Goal: Navigation & Orientation: Find specific page/section

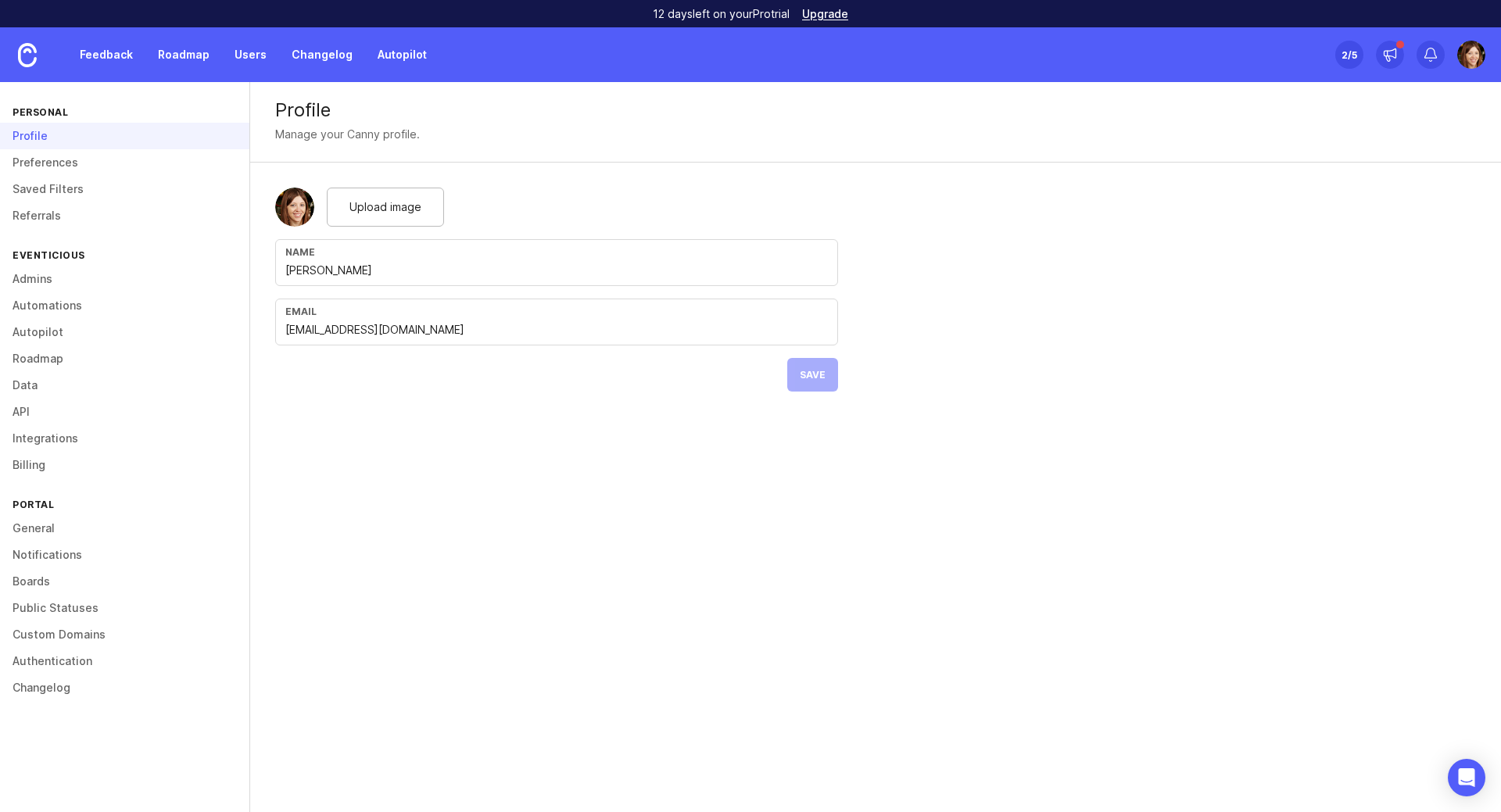
click at [738, 631] on div "Profile Manage your Canny profile. Upload image Name Elena Kushpel Email kushpe…" at bounding box center [876, 447] width 1251 height 730
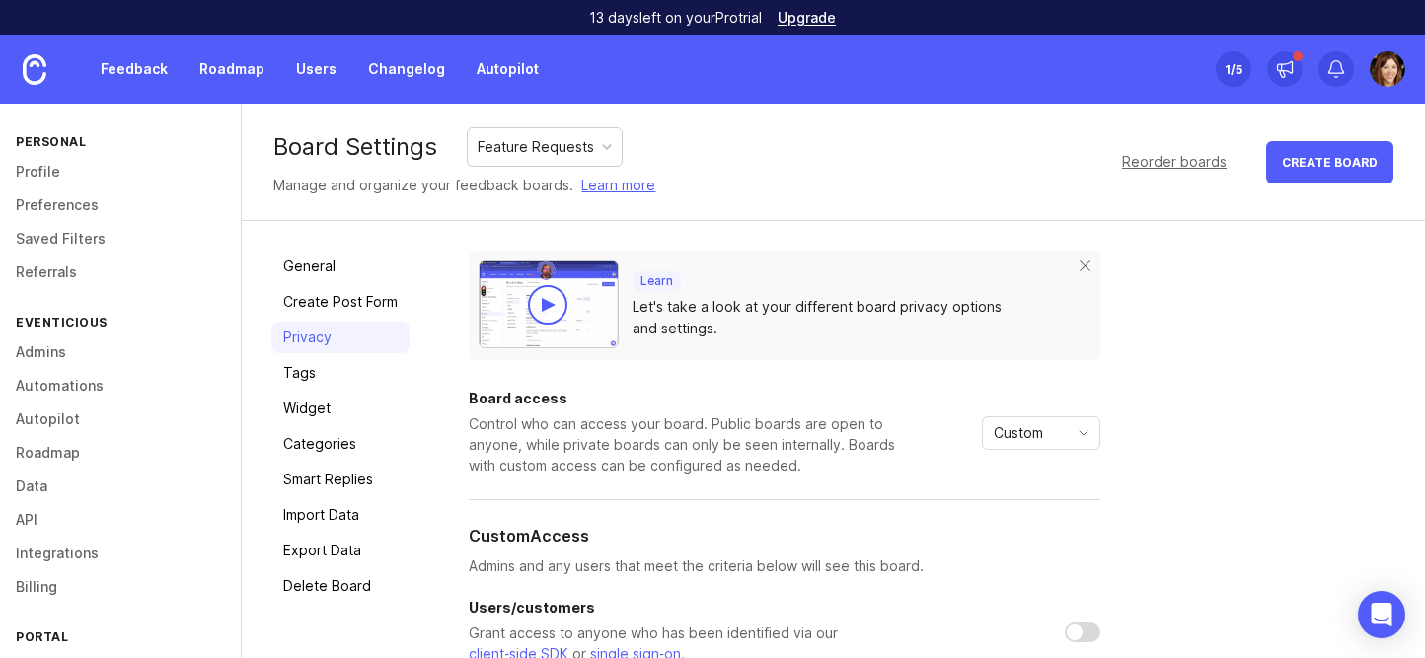
drag, startPoint x: 122, startPoint y: 65, endPoint x: 132, endPoint y: 81, distance: 18.6
click at [122, 64] on link "Feedback" at bounding box center [134, 69] width 91 height 36
